Goal: Communication & Community: Share content

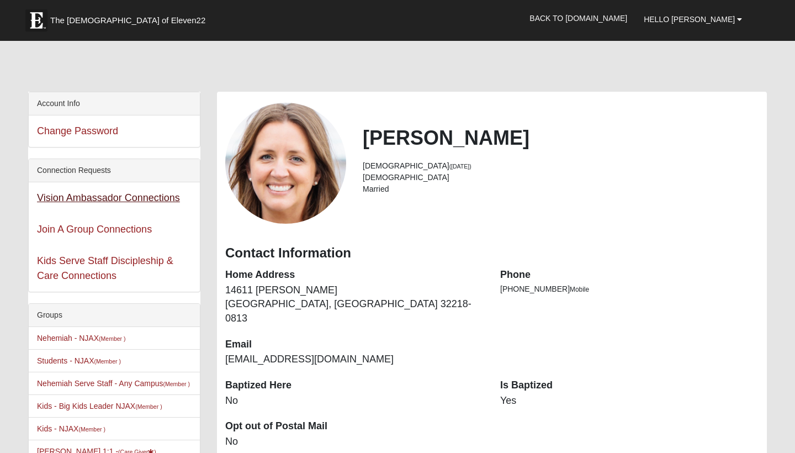
click at [164, 203] on link "Vision Ambassador Connections" at bounding box center [108, 197] width 143 height 11
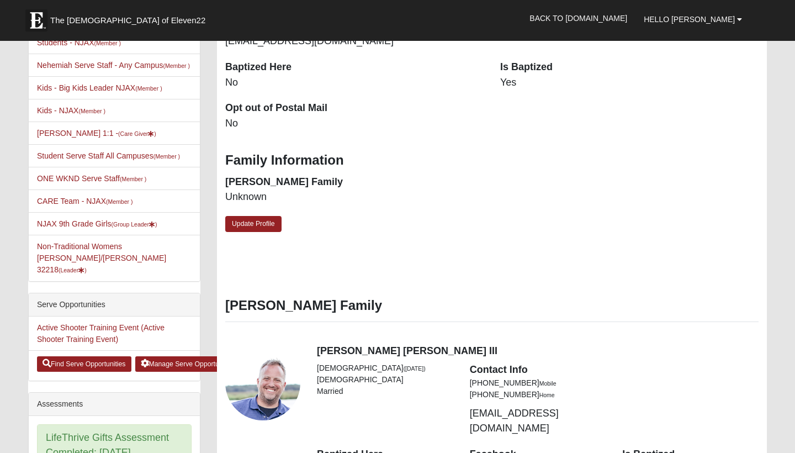
scroll to position [319, 0]
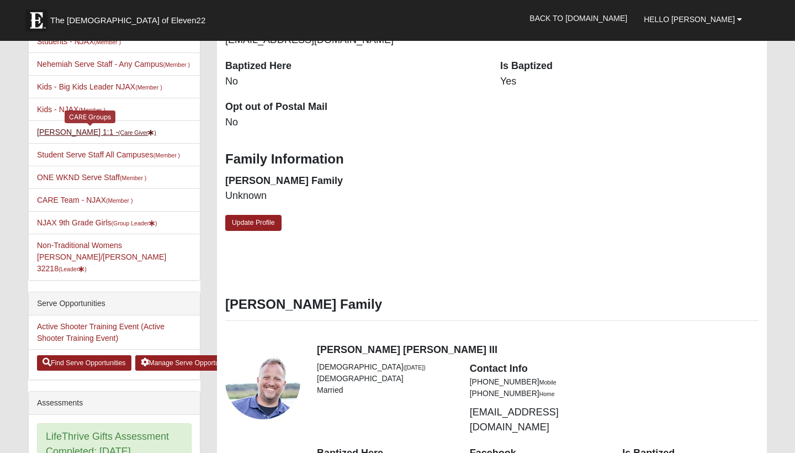
click at [118, 136] on small "(Care Giver )" at bounding box center [137, 132] width 38 height 7
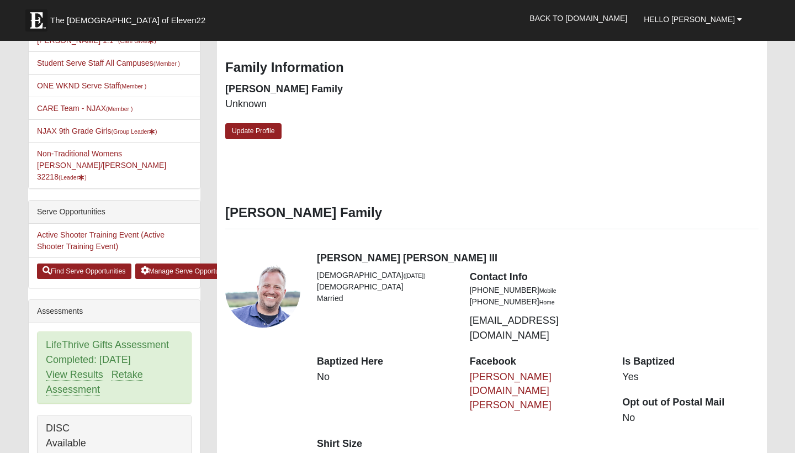
scroll to position [411, 0]
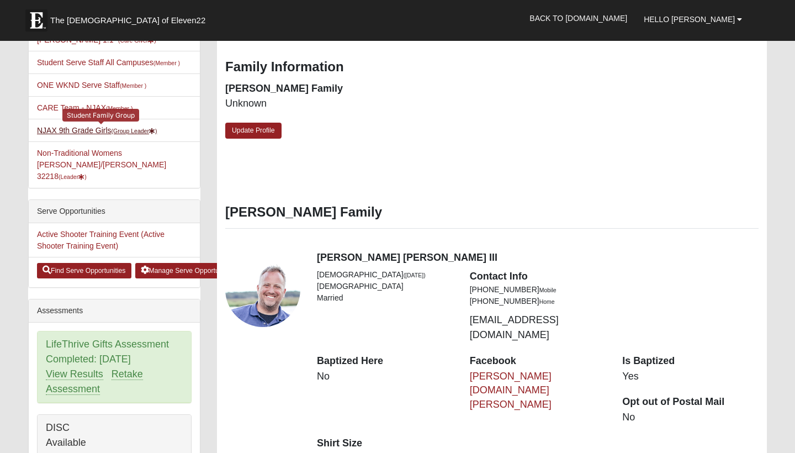
click at [111, 135] on link "NJAX 9th Grade Girls (Group Leader )" at bounding box center [97, 130] width 120 height 9
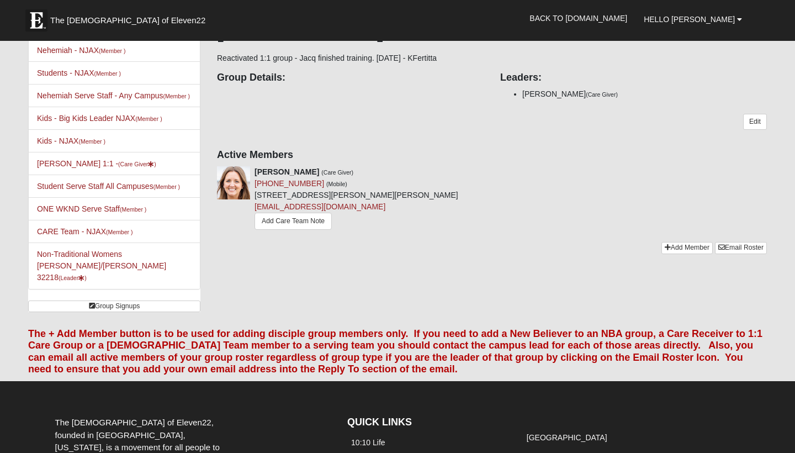
scroll to position [15, 0]
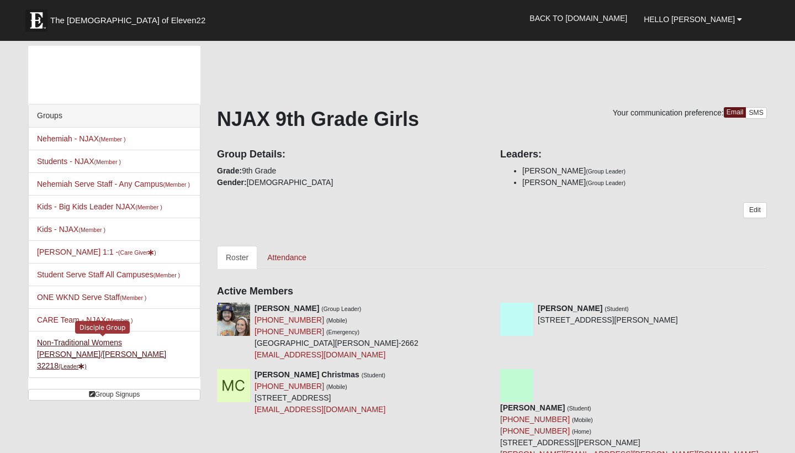
click at [88, 355] on link "Non-Traditional Womens [PERSON_NAME]/[PERSON_NAME] 32218 (Leader )" at bounding box center [101, 354] width 129 height 32
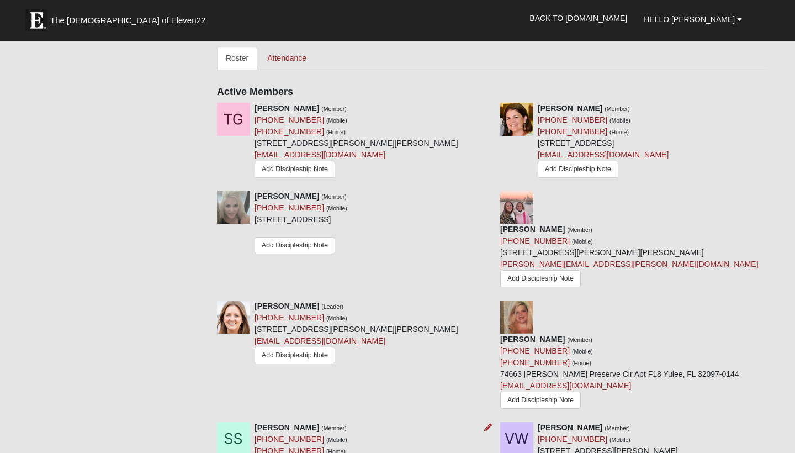
scroll to position [502, 0]
click at [581, 392] on link "Add Discipleship Note" at bounding box center [540, 400] width 81 height 17
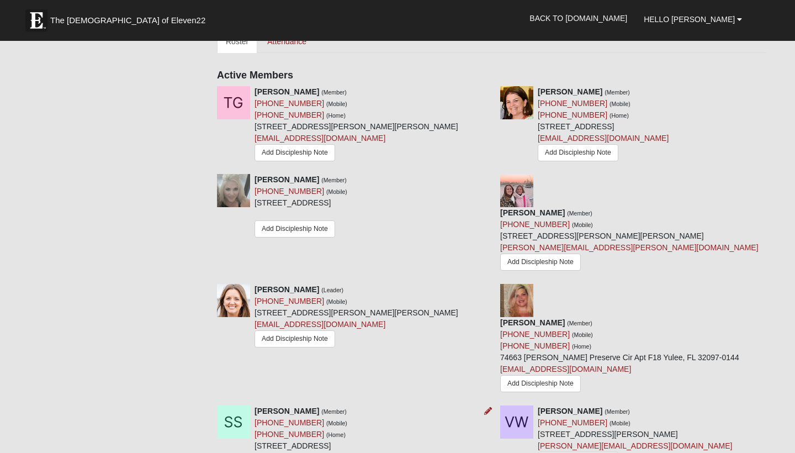
scroll to position [526, 0]
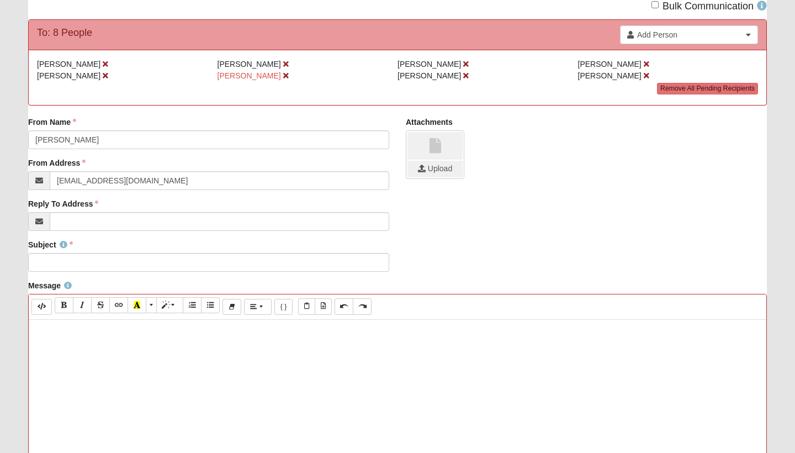
scroll to position [89, 0]
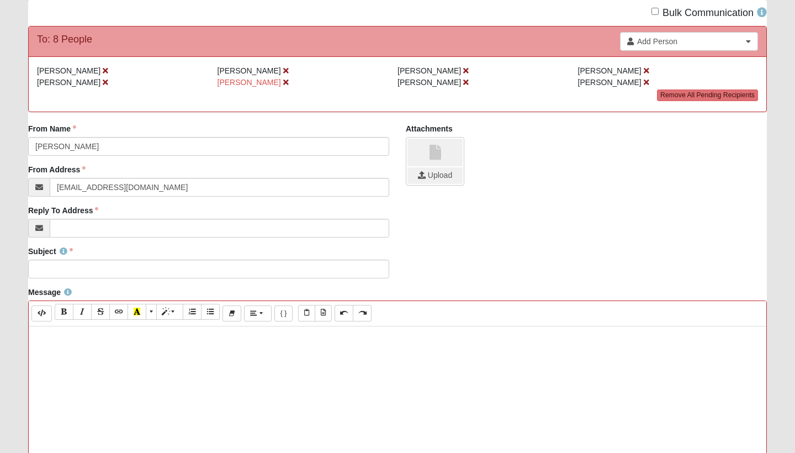
click at [84, 169] on label "From Address" at bounding box center [56, 169] width 57 height 11
click at [84, 178] on input "[EMAIL_ADDRESS][DOMAIN_NAME]" at bounding box center [220, 187] width 340 height 19
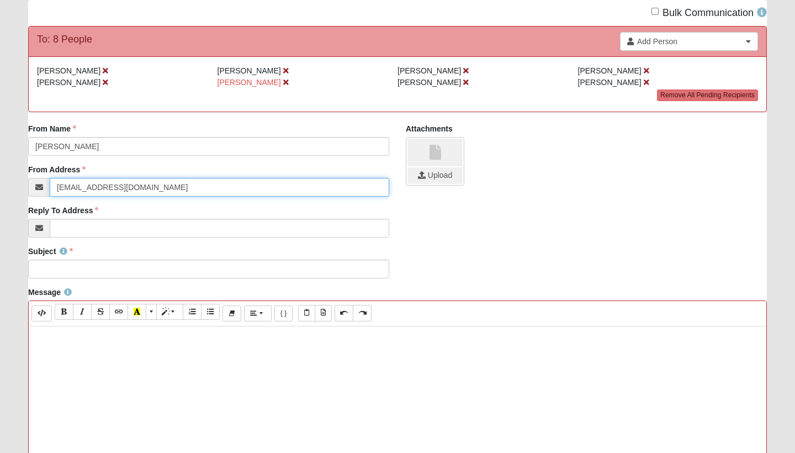
click at [138, 191] on input "info@coe22.com" at bounding box center [220, 187] width 340 height 19
click at [380, 188] on input "info@coe22.com" at bounding box center [220, 187] width 340 height 19
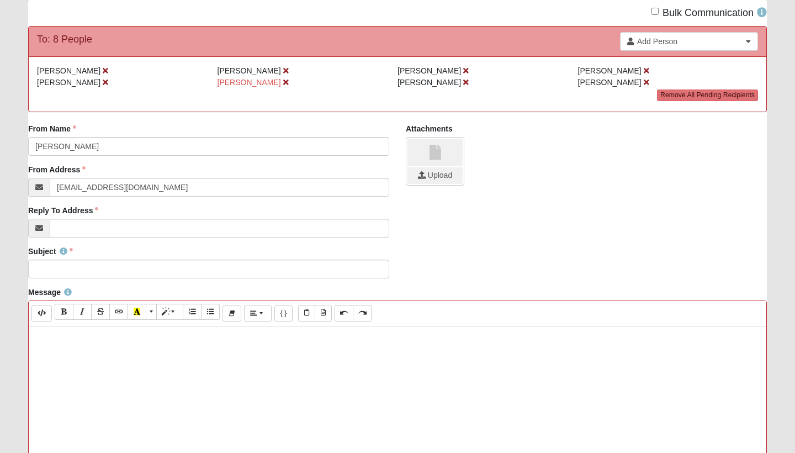
click at [461, 232] on div "From Name Jacq Rogers From Name is required. From Address info@coe22.com Email …" at bounding box center [397, 184] width 755 height 123
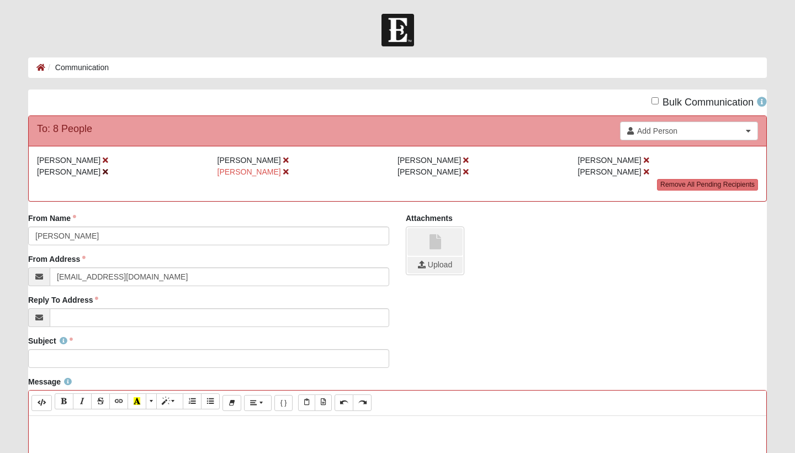
click at [103, 172] on icon at bounding box center [106, 172] width 6 height 8
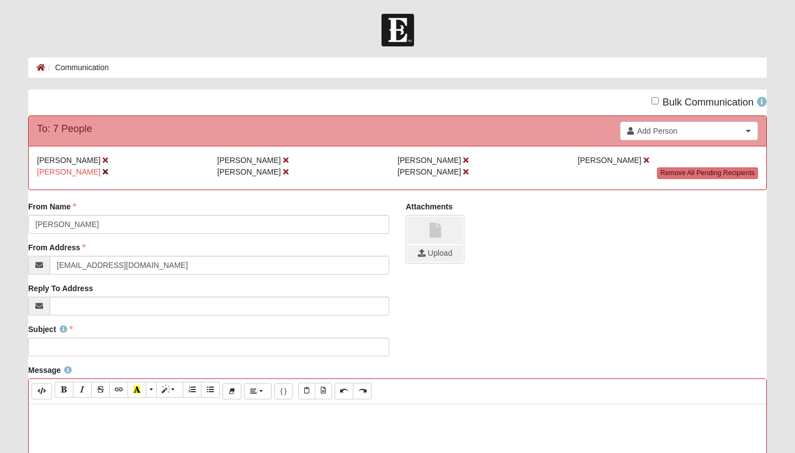
click at [104, 172] on icon at bounding box center [106, 172] width 6 height 8
click at [103, 172] on icon at bounding box center [106, 172] width 6 height 8
click at [463, 158] on icon at bounding box center [466, 160] width 6 height 8
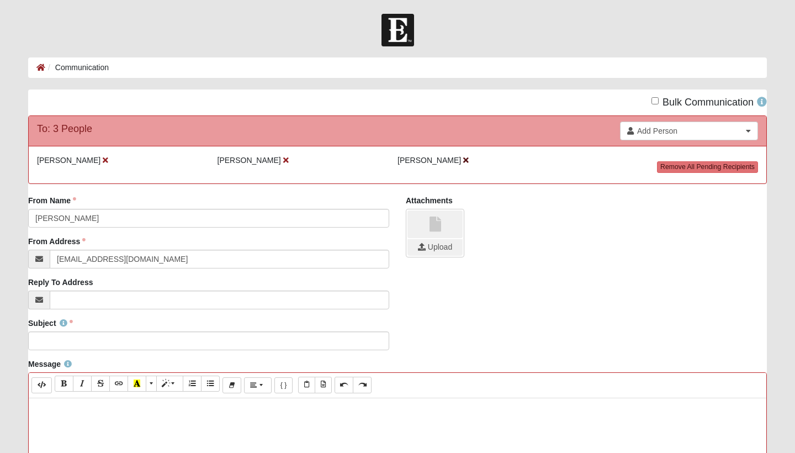
click at [469, 162] on icon at bounding box center [466, 160] width 6 height 8
click at [668, 126] on span "Add Person" at bounding box center [689, 130] width 105 height 11
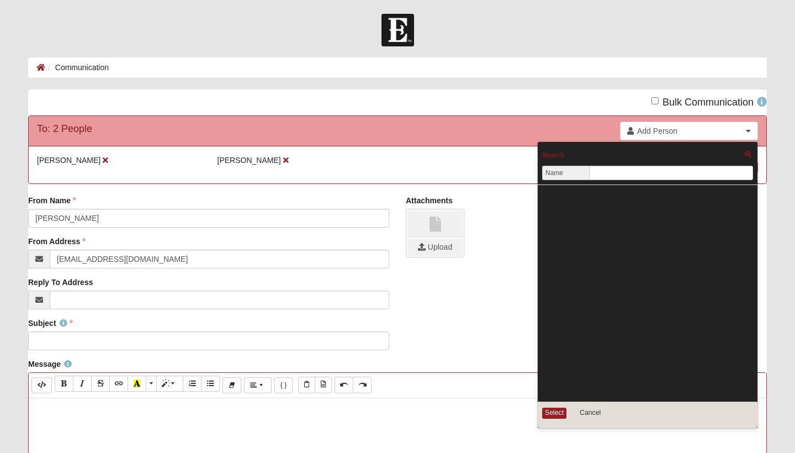
click at [567, 124] on div "To: 2 People Add Person Search Name Address Phone Email Select Cancel" at bounding box center [398, 131] width 738 height 30
click at [414, 321] on div "Subject Subject is required." at bounding box center [397, 338] width 755 height 41
click at [591, 412] on button "Cancel" at bounding box center [590, 412] width 43 height 13
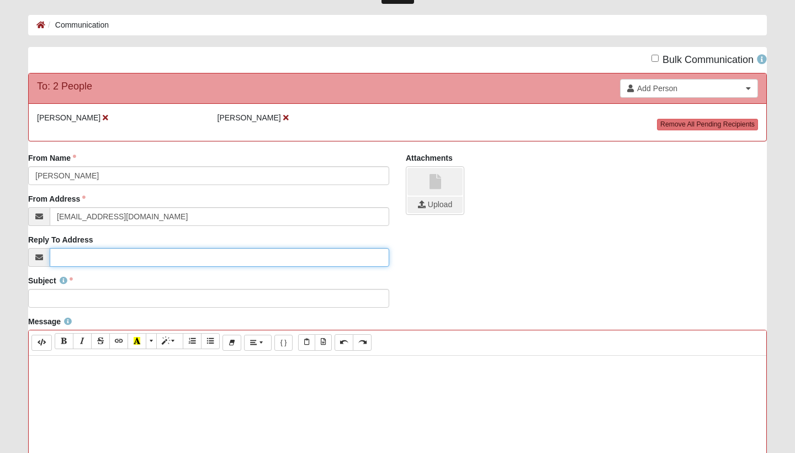
scroll to position [44, 0]
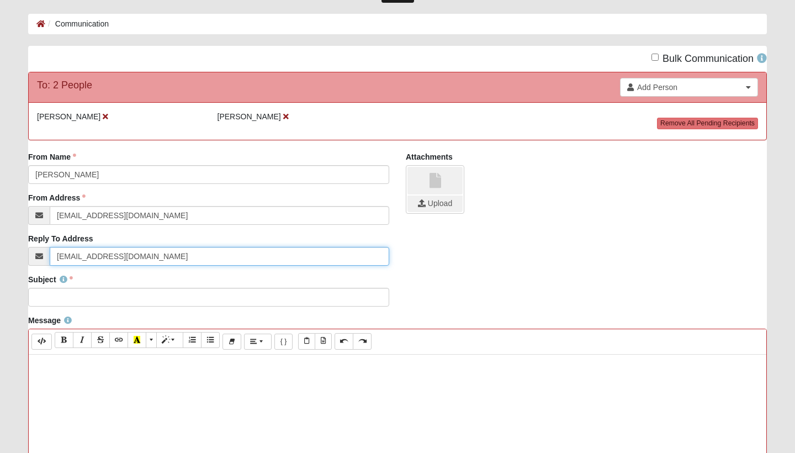
type input "[EMAIL_ADDRESS][DOMAIN_NAME]"
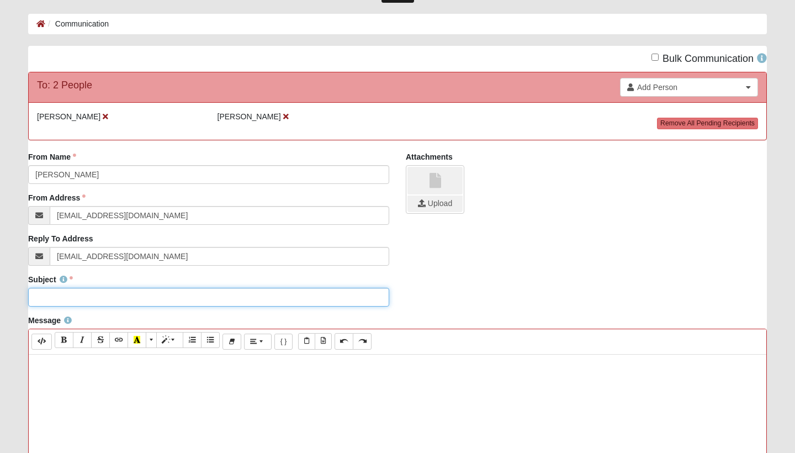
click at [94, 297] on input "Subject" at bounding box center [208, 297] width 361 height 19
type input "IF:Table Gathering"
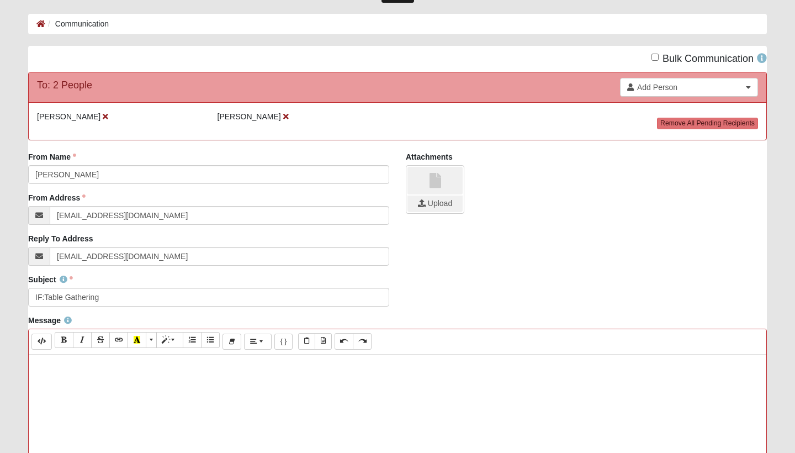
paste div
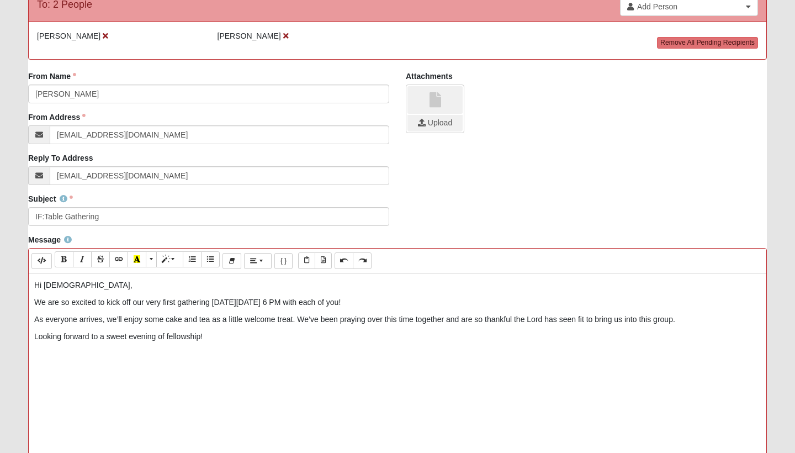
scroll to position [125, 0]
click at [297, 320] on p "As everyone arrives, we’ll enjoy some cake and tea as a little welcome treat. W…" at bounding box center [397, 319] width 727 height 12
click at [143, 337] on p "Looking forward to a sweet evening of fellowship!" at bounding box center [397, 336] width 727 height 12
click at [201, 350] on div "Hi ladies, We are so excited to kick off our very first gathering this Sunday, …" at bounding box center [398, 438] width 738 height 331
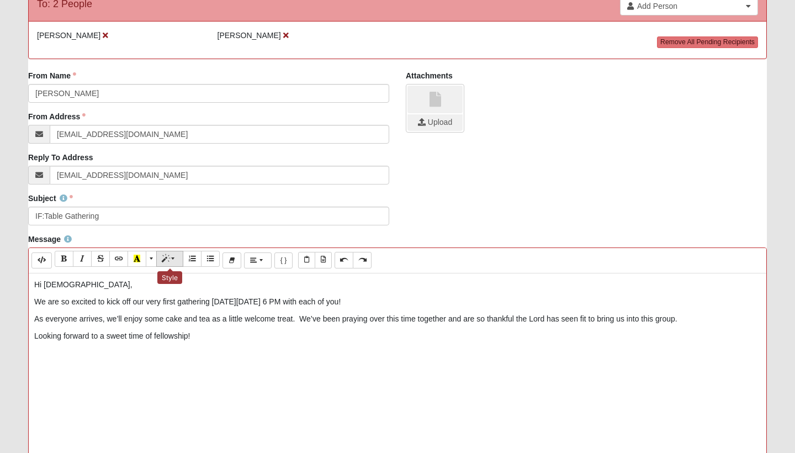
click at [177, 262] on span "Style" at bounding box center [174, 259] width 7 height 8
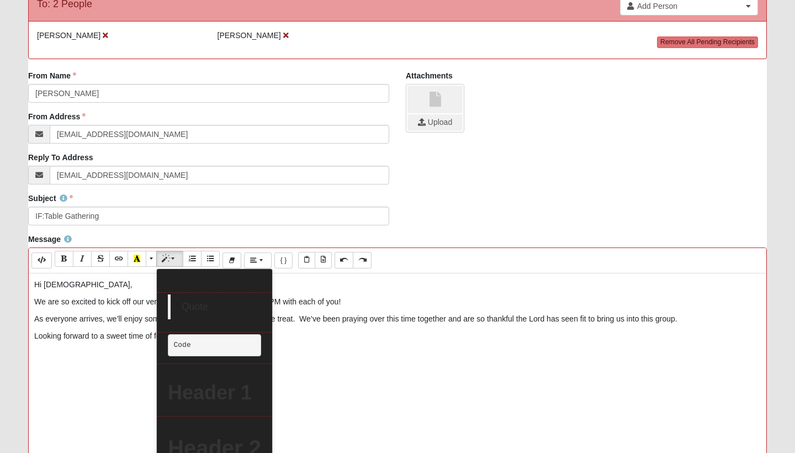
click at [425, 298] on p "We are so excited to kick off our very first gathering this Sunday, September 7…" at bounding box center [397, 302] width 727 height 12
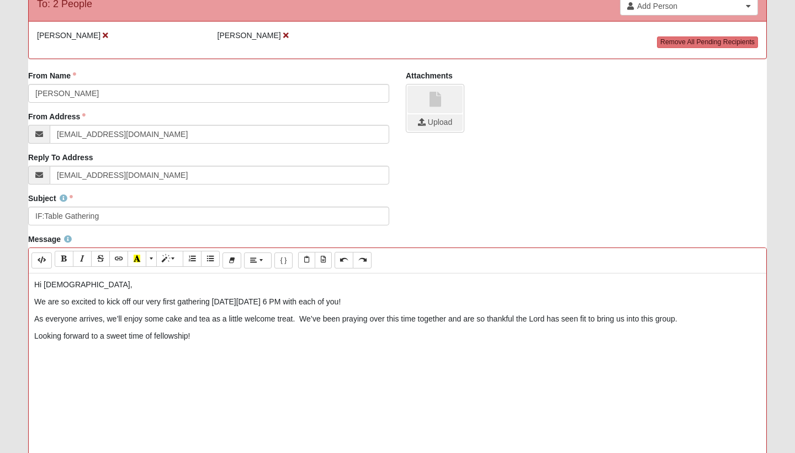
click at [209, 335] on p "Looking forward to a sweet time of fellowship!" at bounding box center [397, 336] width 727 height 12
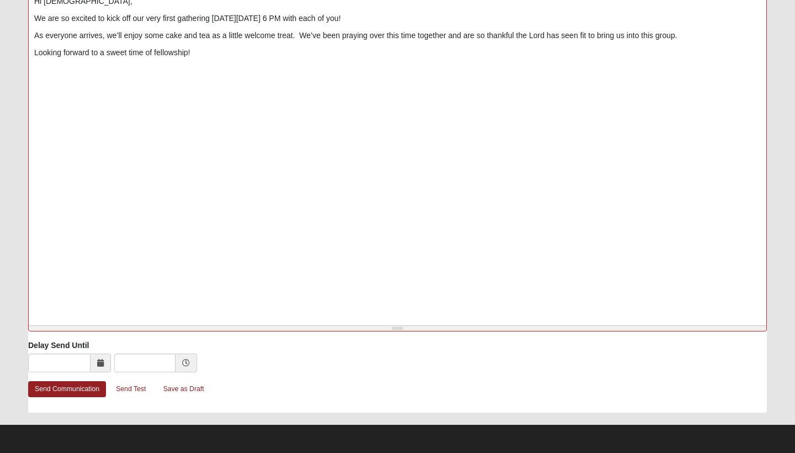
scroll to position [408, 0]
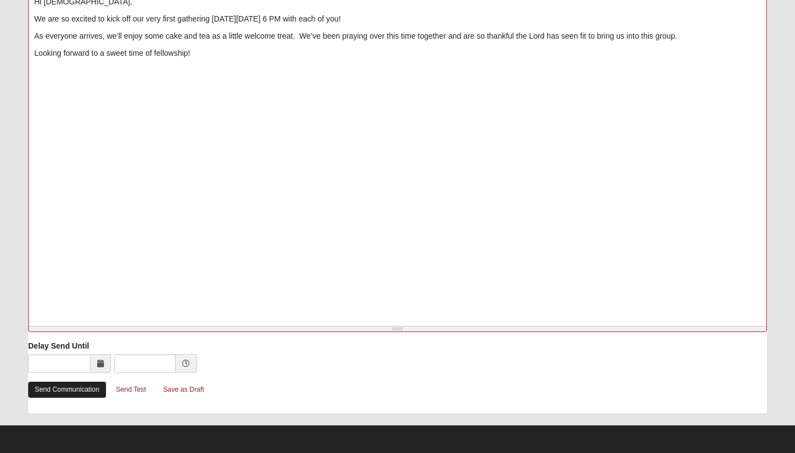
click at [83, 389] on link "Send Communication" at bounding box center [67, 390] width 78 height 16
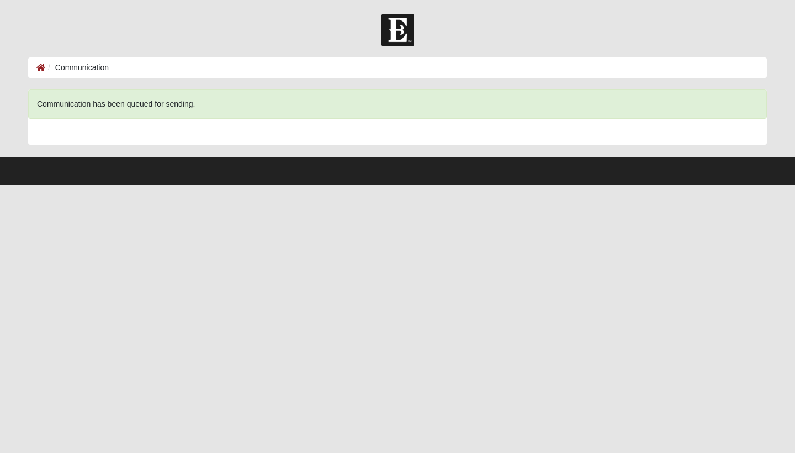
scroll to position [0, 0]
click at [39, 67] on icon at bounding box center [40, 68] width 9 height 8
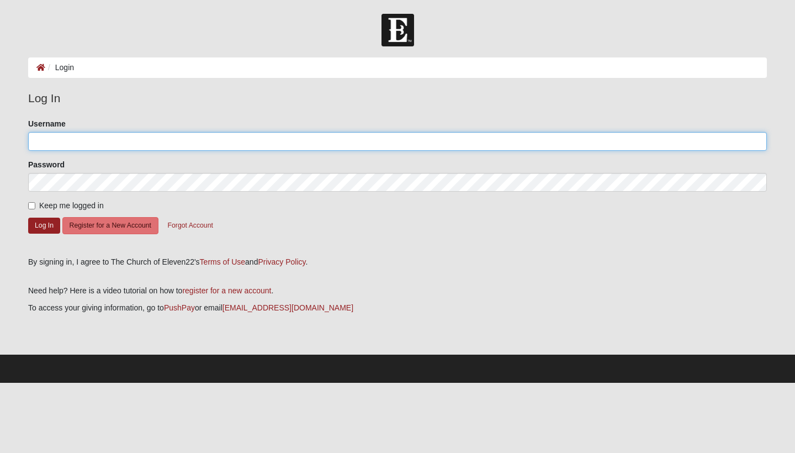
type input "jacqrogers"
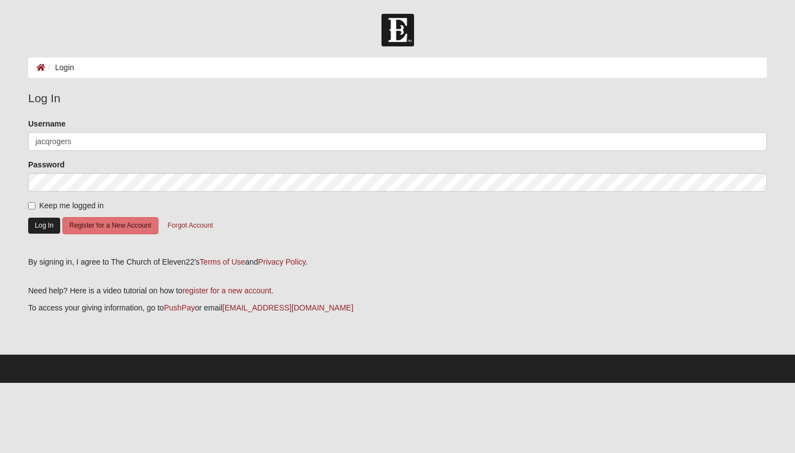
click at [51, 226] on button "Log In" at bounding box center [44, 226] width 32 height 16
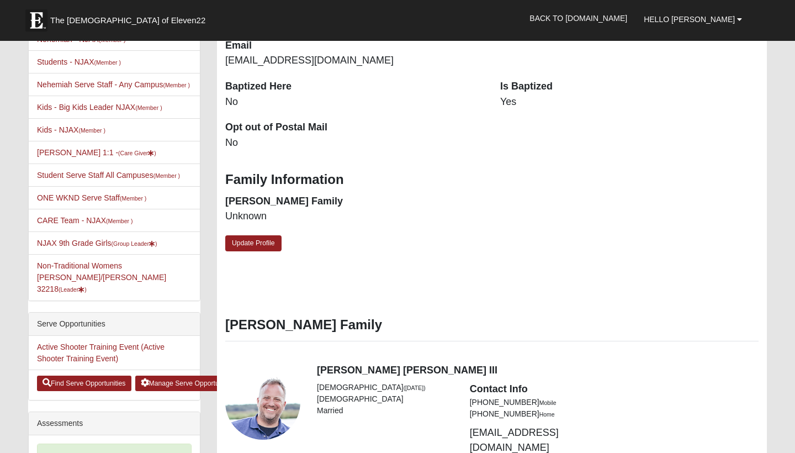
scroll to position [300, 0]
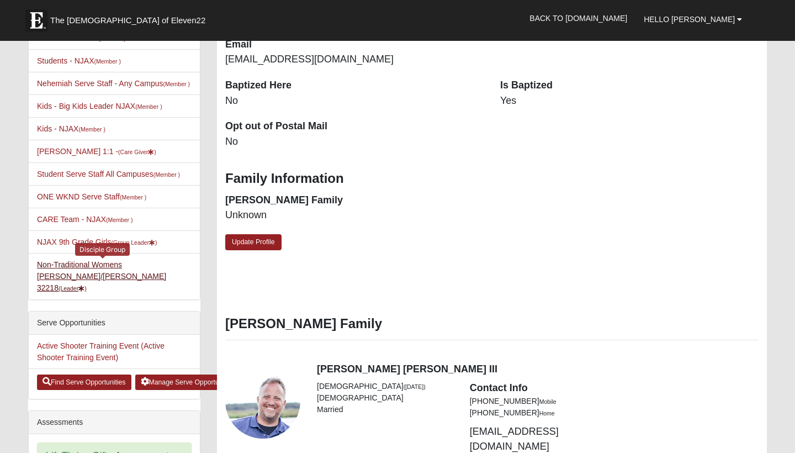
click at [125, 277] on link "Non-Traditional Womens [PERSON_NAME]/[PERSON_NAME] 32218 (Leader )" at bounding box center [101, 276] width 129 height 32
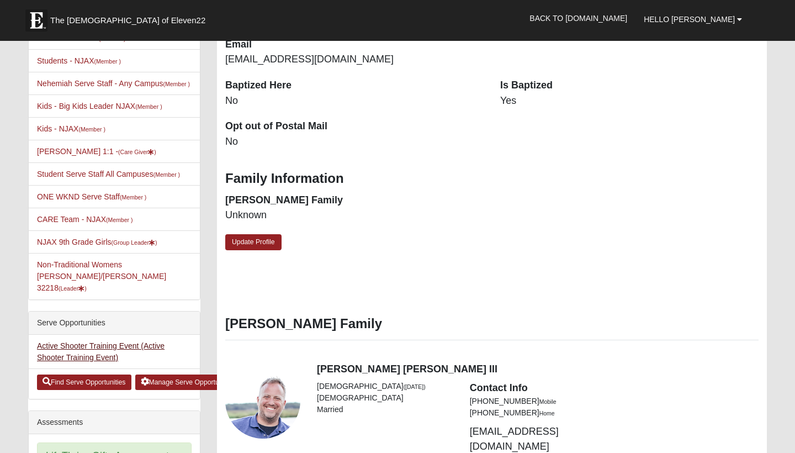
click at [80, 342] on link "Active Shooter Training Event (Active Shooter Training Event)" at bounding box center [101, 351] width 128 height 20
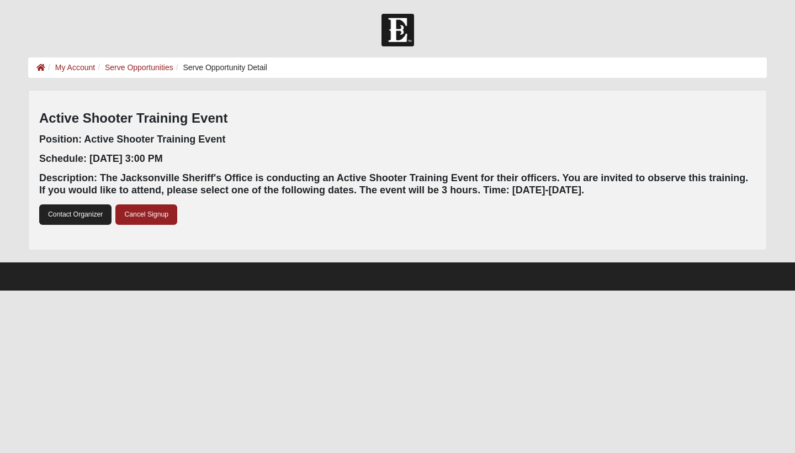
click at [87, 212] on link "Contact Organizer" at bounding box center [75, 214] width 72 height 20
